Goal: Transaction & Acquisition: Purchase product/service

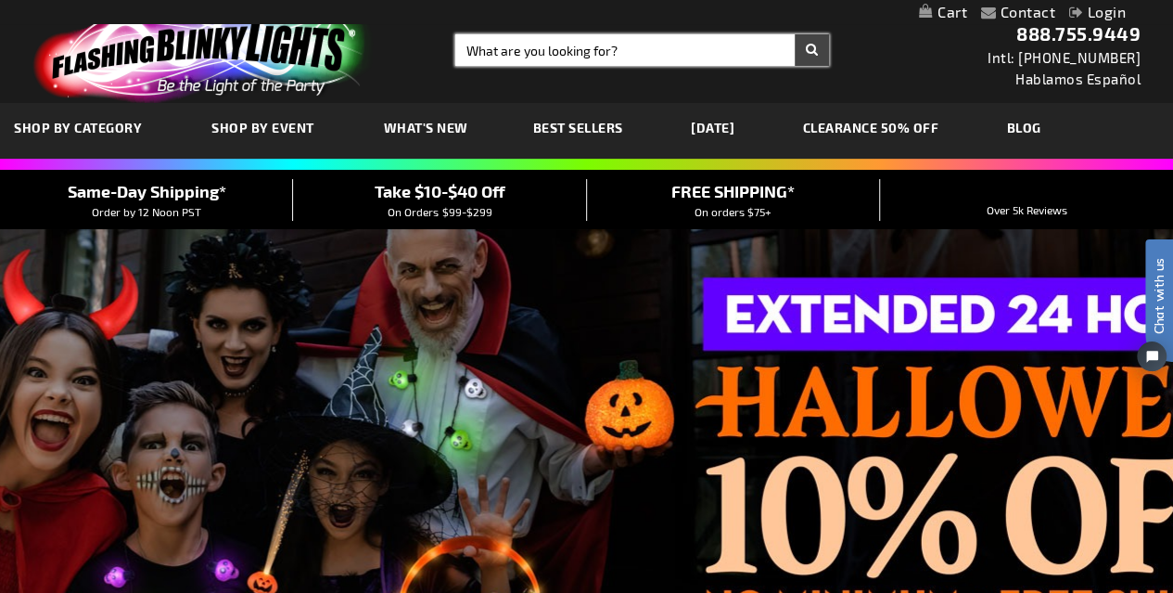
click at [502, 59] on input "Search" at bounding box center [642, 50] width 374 height 32
type input "butter"
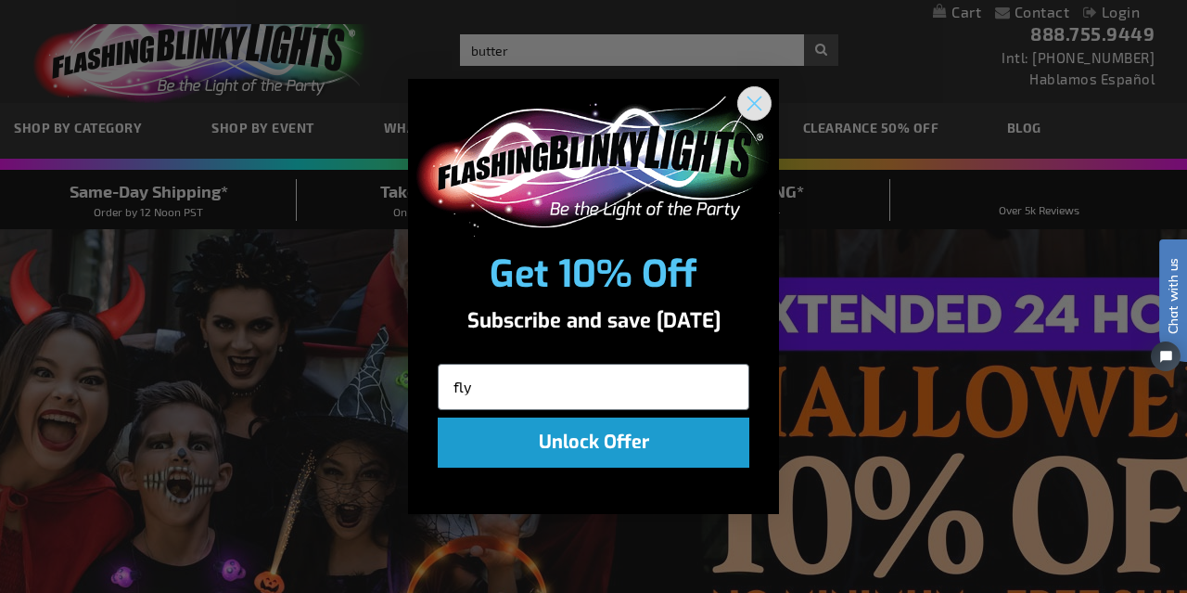
type input "fly"
click at [753, 104] on icon "Close dialog" at bounding box center [755, 103] width 13 height 13
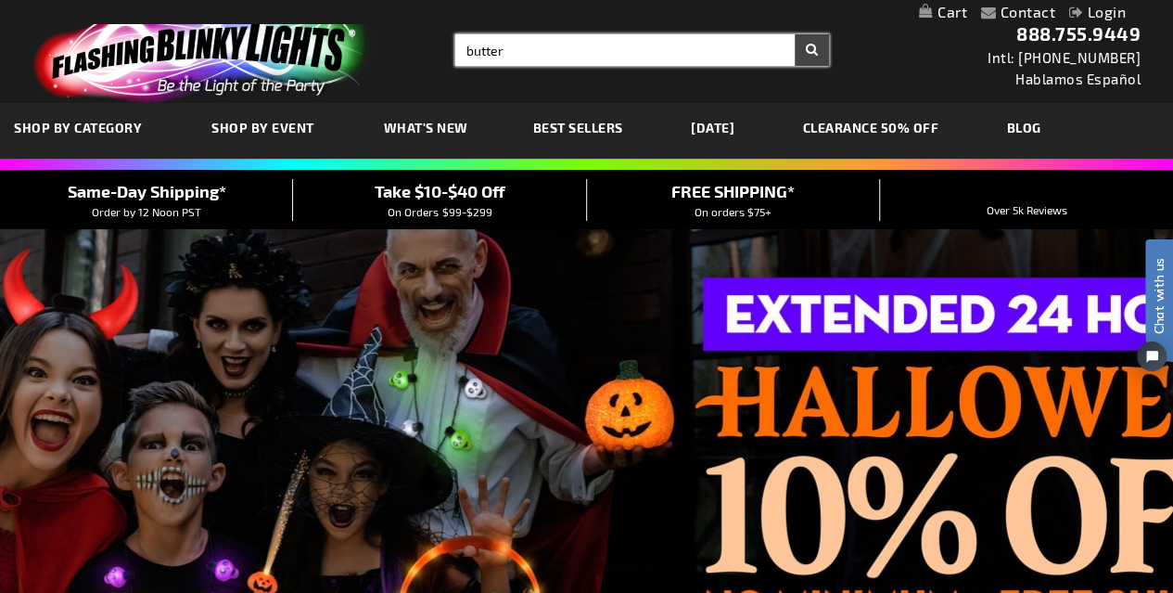
click at [549, 45] on input "butter" at bounding box center [642, 50] width 374 height 32
type input "butterfly clip"
click at [795, 34] on button "Search" at bounding box center [812, 50] width 34 height 32
